Goal: Task Accomplishment & Management: Manage account settings

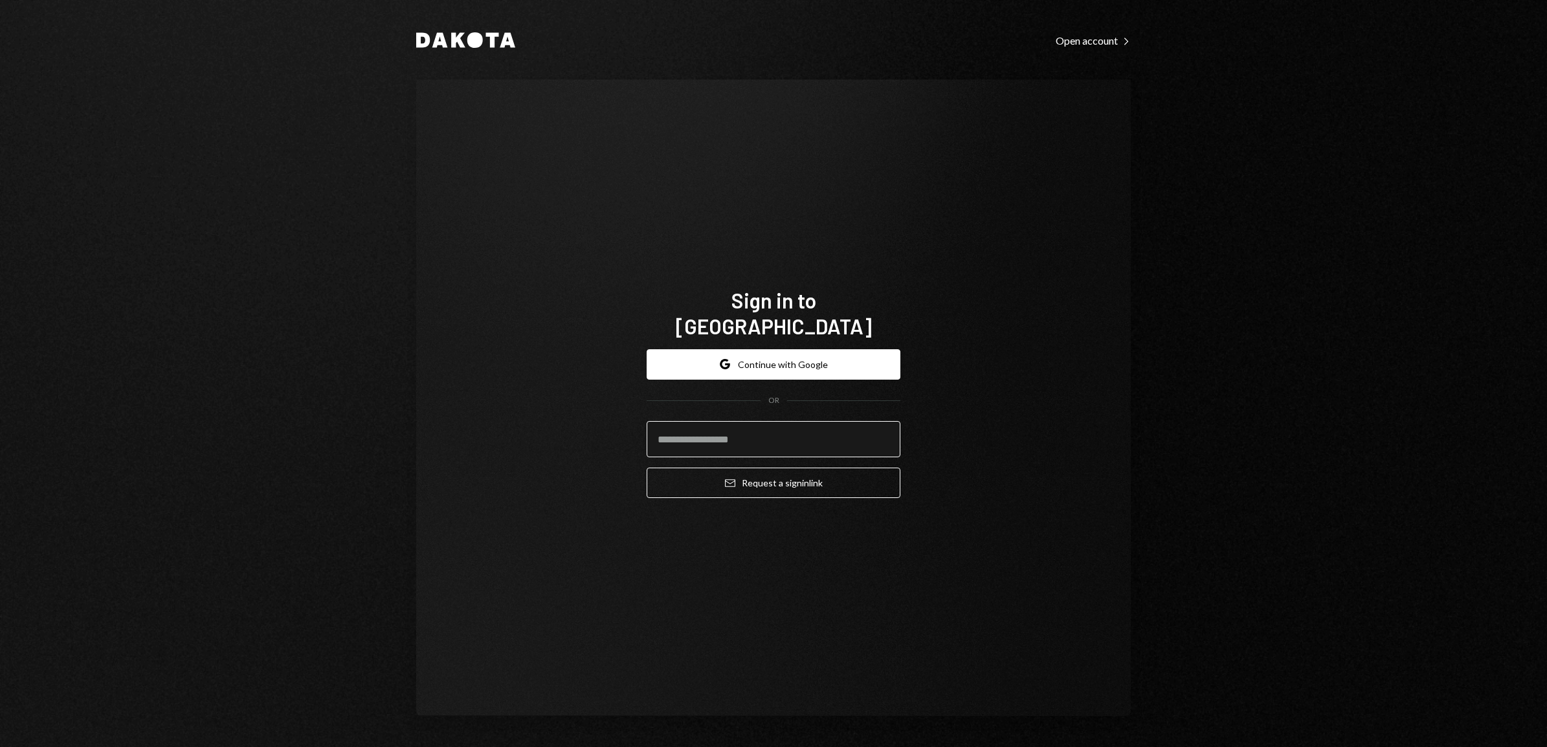
click at [716, 422] on input "email" at bounding box center [773, 439] width 254 height 36
type input "**********"
click at [755, 470] on button "Email Request a sign in link" at bounding box center [773, 483] width 254 height 30
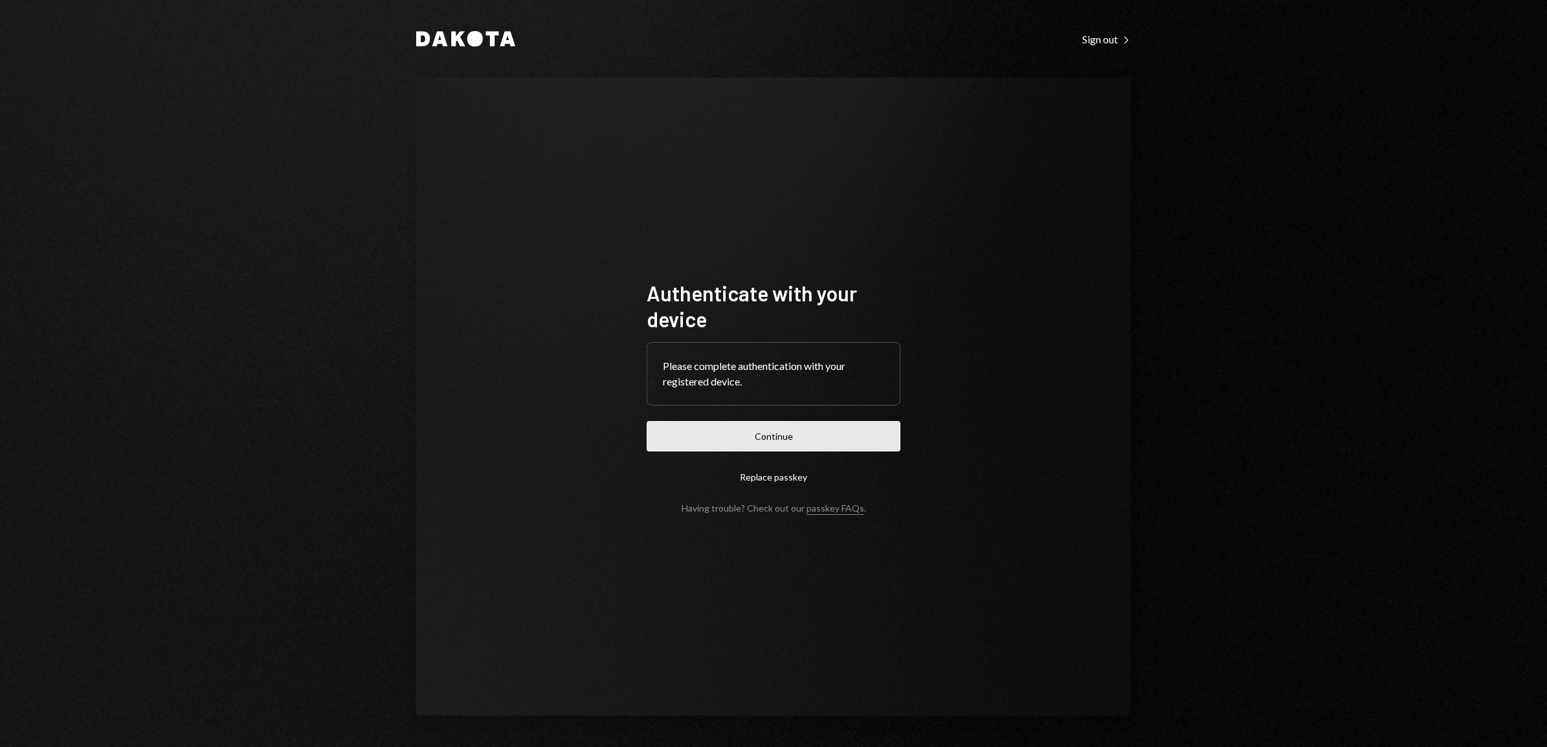
click at [764, 434] on button "Continue" at bounding box center [773, 436] width 254 height 30
